Goal: Task Accomplishment & Management: Complete application form

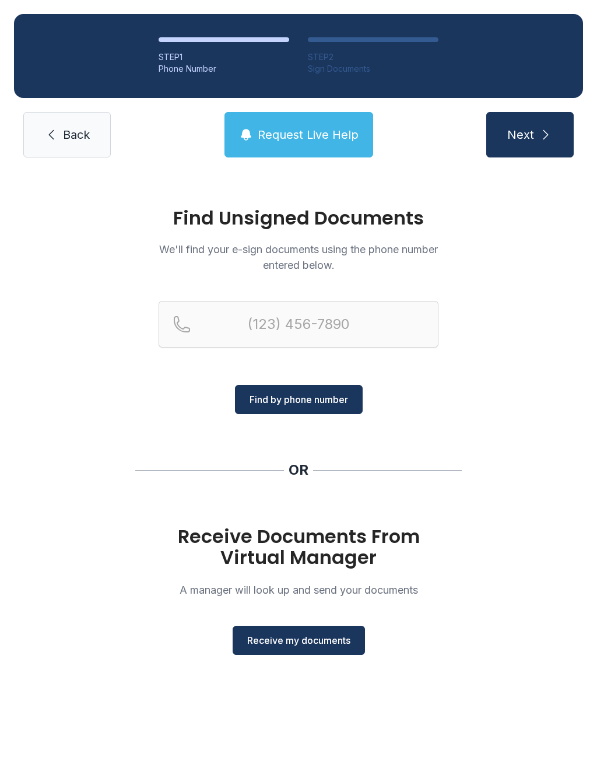
click at [296, 641] on span "Receive my documents" at bounding box center [298, 640] width 103 height 14
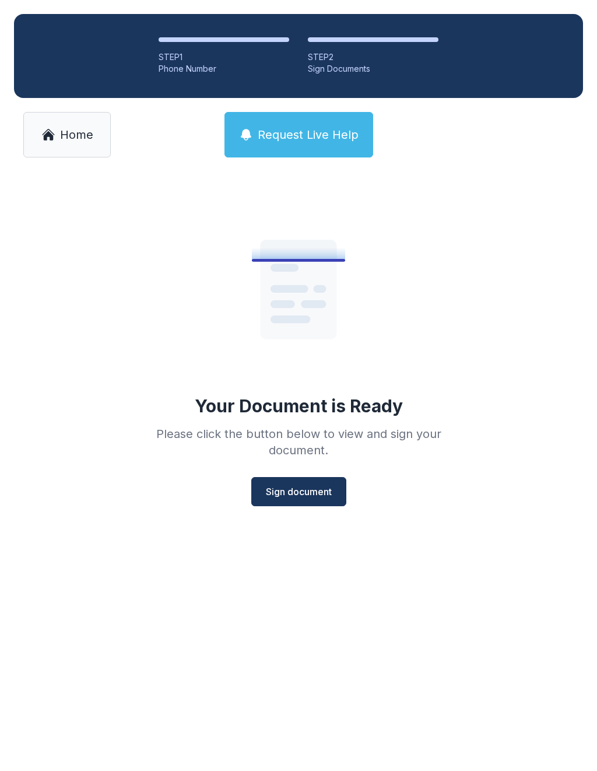
click at [298, 489] on span "Sign document" at bounding box center [299, 491] width 66 height 14
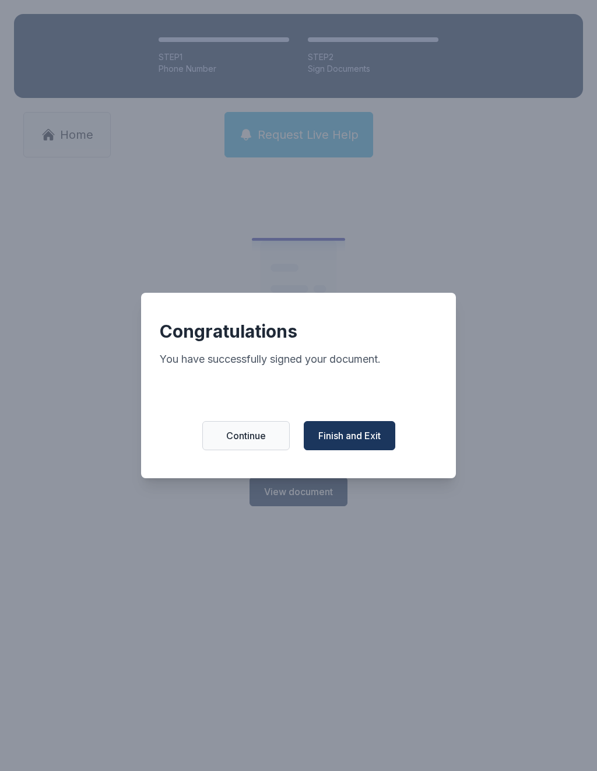
click at [352, 443] on span "Finish and Exit" at bounding box center [349, 436] width 62 height 14
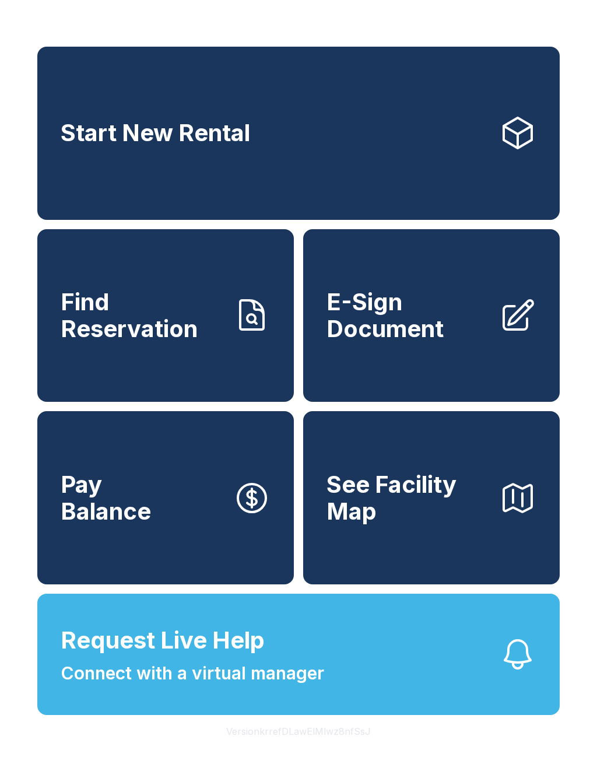
click at [314, 685] on span "Connect with a virtual manager" at bounding box center [193, 673] width 264 height 26
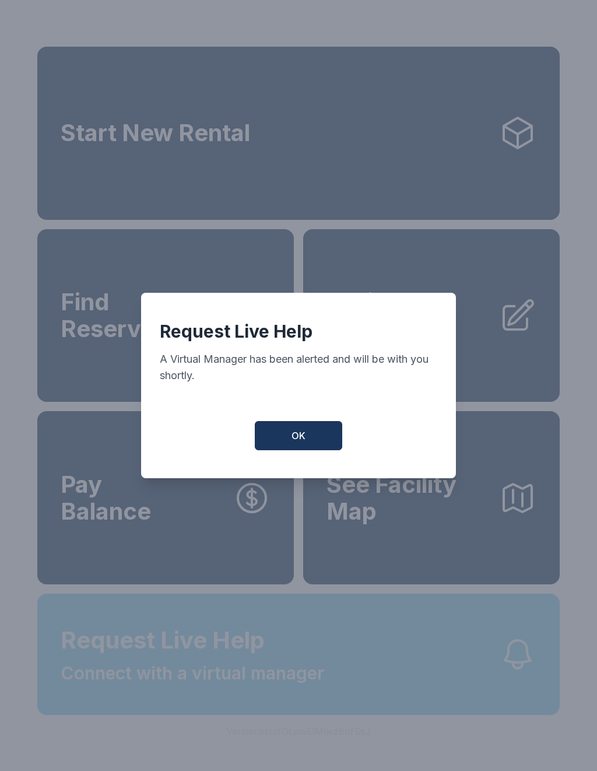
click at [307, 436] on button "OK" at bounding box center [298, 435] width 87 height 29
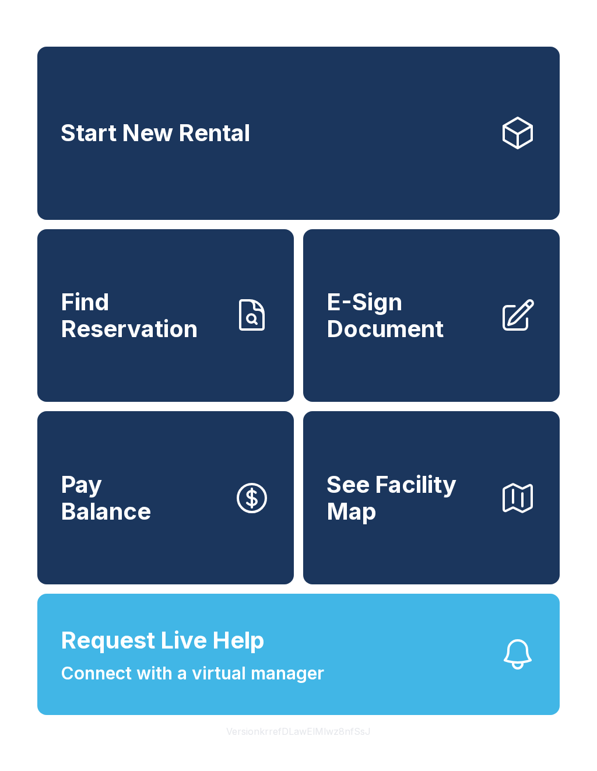
click at [342, 658] on button "Request Live Help Connect with a virtual manager" at bounding box center [298, 653] width 522 height 121
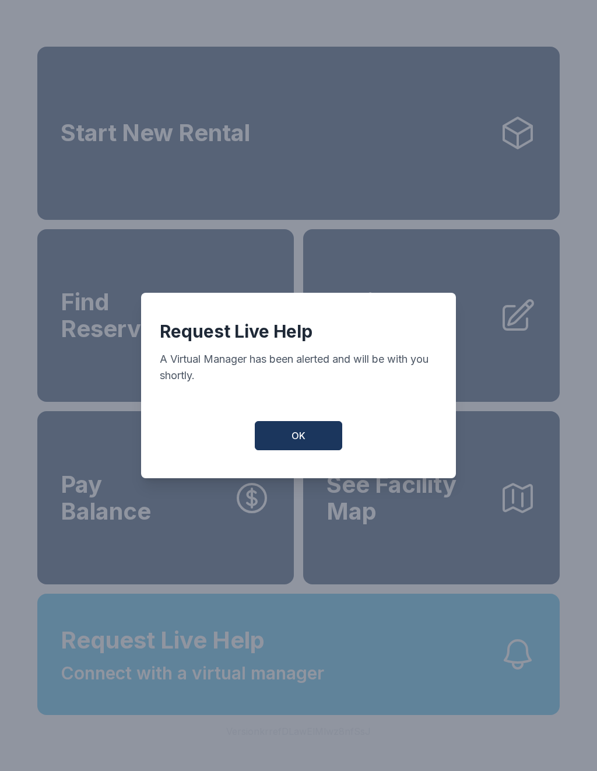
click at [305, 419] on div "Request Live Help A Virtual Manager has been alerted and will be with you short…" at bounding box center [298, 385] width 315 height 185
click at [294, 443] on span "OK" at bounding box center [299, 436] width 14 height 14
